Goal: Find contact information: Obtain details needed to contact an individual or organization

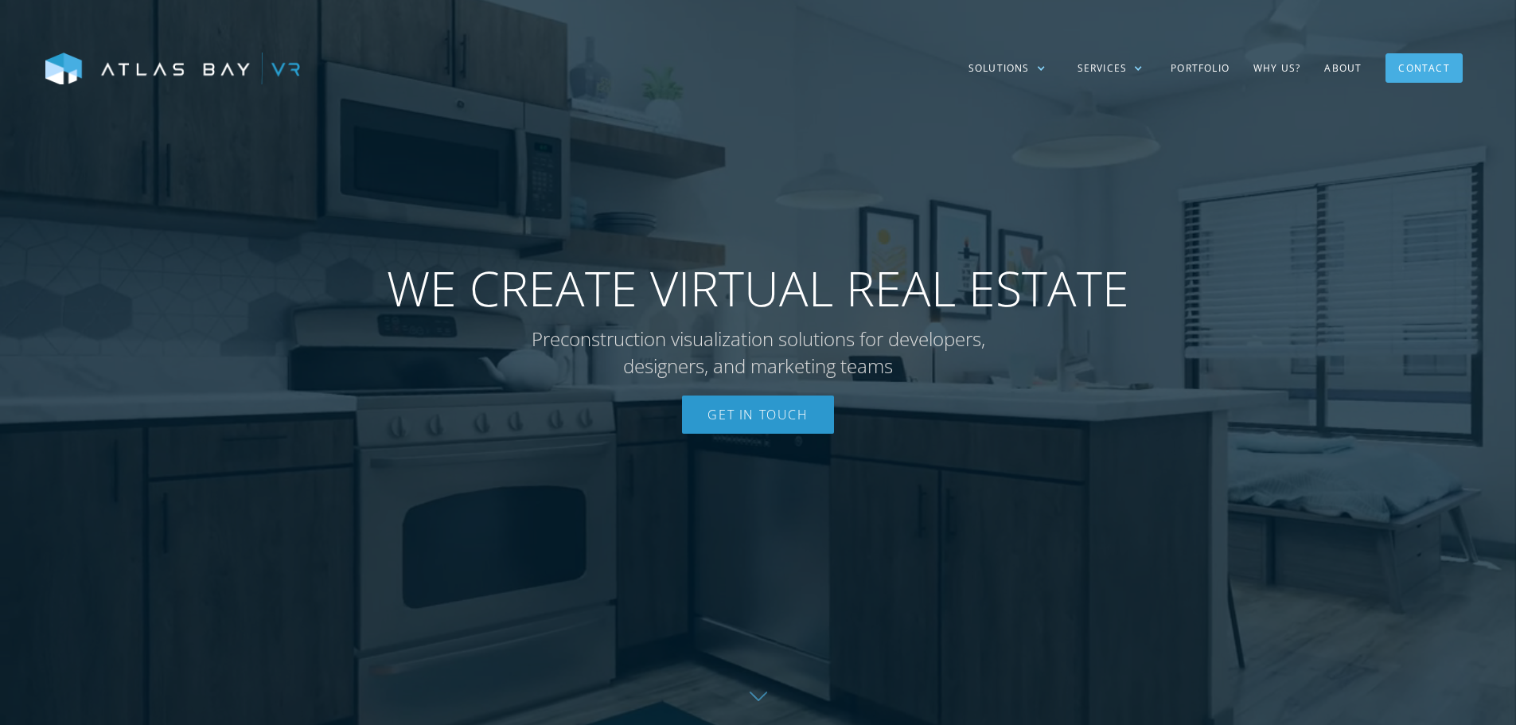
click at [1409, 63] on div "Contact" at bounding box center [1424, 68] width 51 height 25
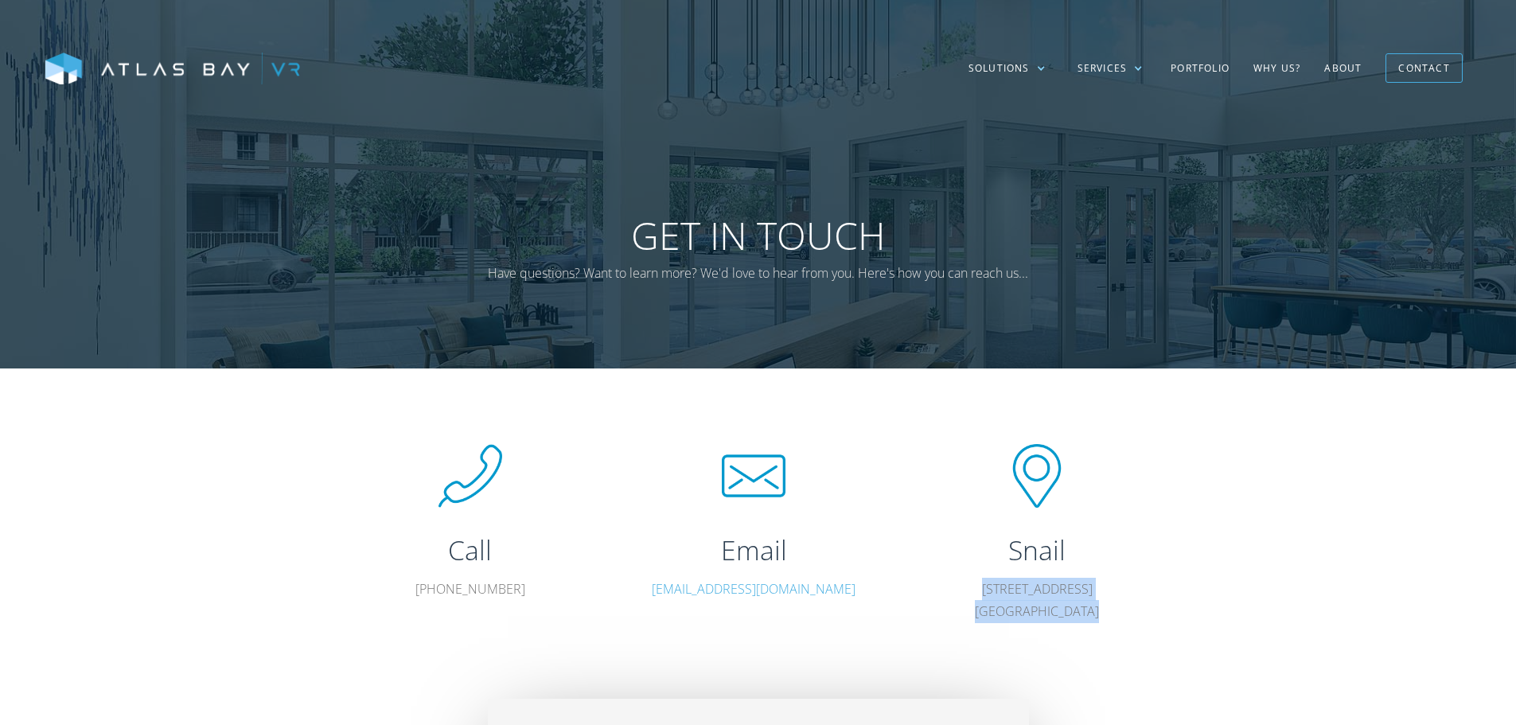
drag, startPoint x: 973, startPoint y: 590, endPoint x: 1129, endPoint y: 616, distance: 158.2
click at [1129, 616] on p "[STREET_ADDRESS]" at bounding box center [1037, 601] width 215 height 46
copy p "[STREET_ADDRESS]"
click at [1041, 591] on p "[STREET_ADDRESS]" at bounding box center [1037, 601] width 215 height 46
drag, startPoint x: 1106, startPoint y: 590, endPoint x: 971, endPoint y: 589, distance: 134.5
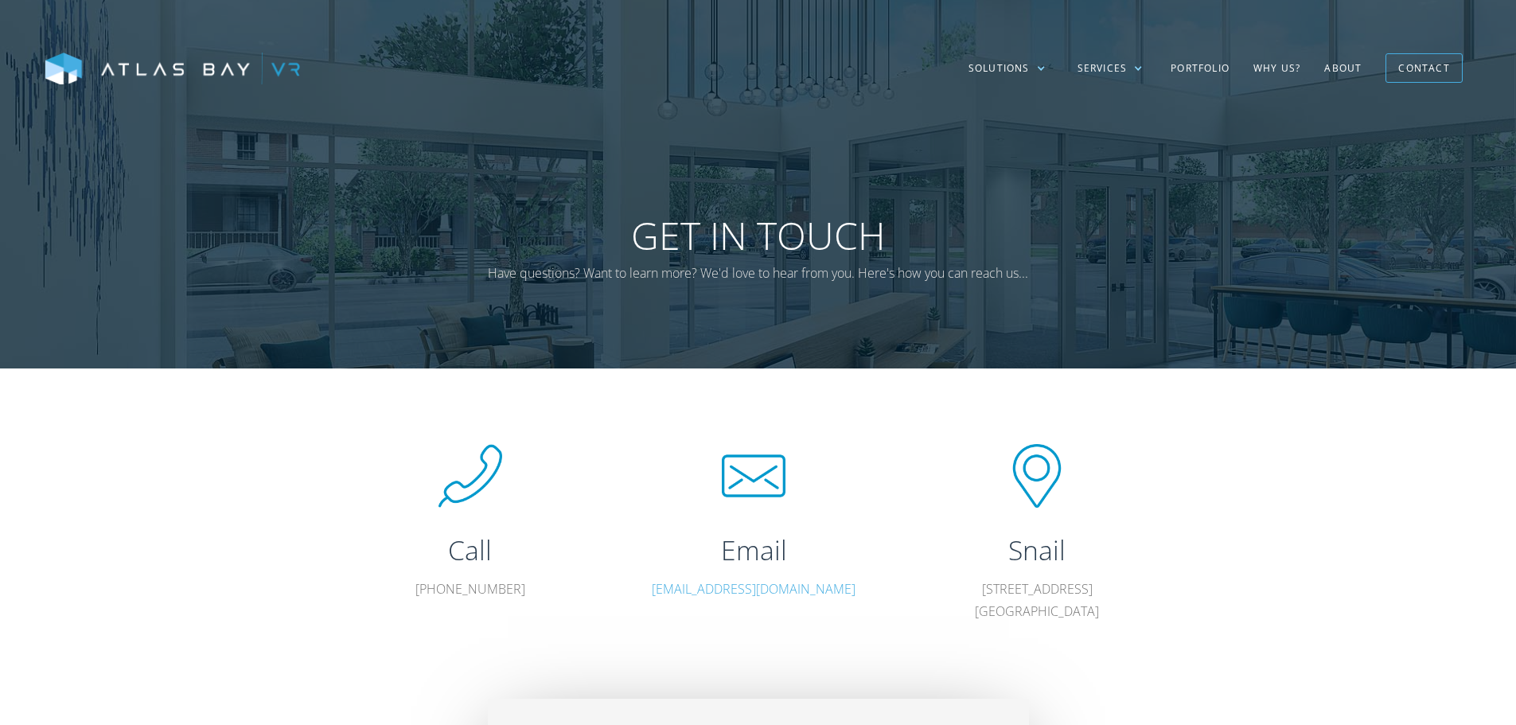
click at [971, 589] on p "[STREET_ADDRESS]" at bounding box center [1037, 601] width 215 height 46
copy p "3423 Piedmont Rd NE"
drag, startPoint x: 1094, startPoint y: 614, endPoint x: 1054, endPoint y: 615, distance: 40.6
click at [1054, 615] on p "3423 Piedmont Rd NE Atlanta, GA 30305" at bounding box center [1037, 601] width 215 height 46
copy p "30305"
